Goal: Feedback & Contribution: Submit feedback/report problem

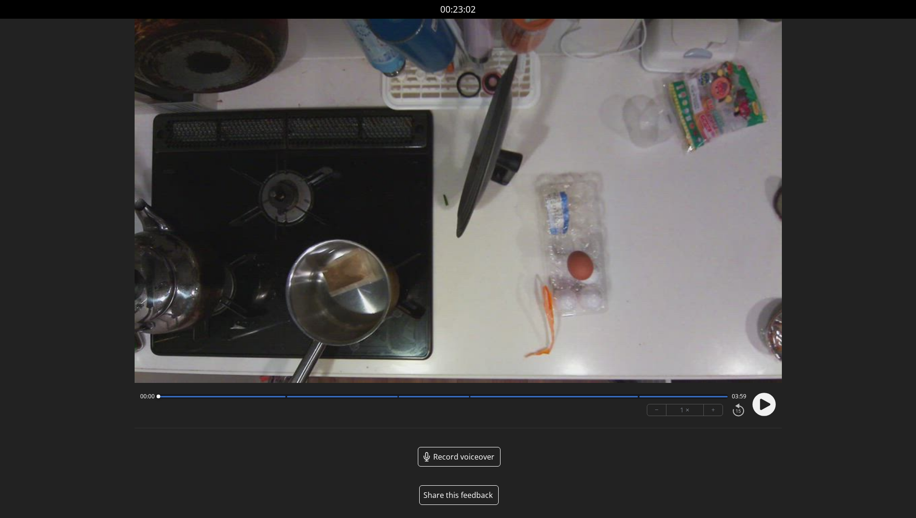
click at [461, 493] on button "Share this feedback" at bounding box center [458, 495] width 79 height 20
